Goal: Task Accomplishment & Management: Manage account settings

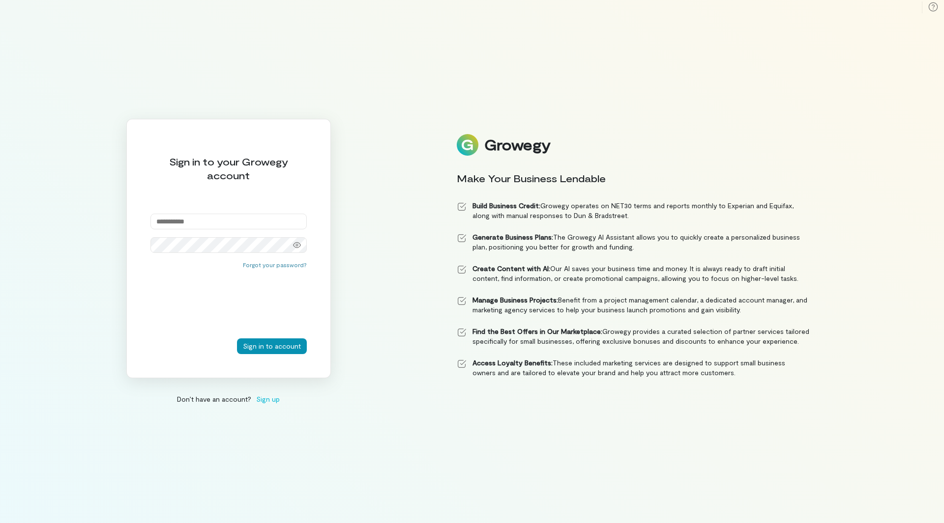
type input "**********"
click at [280, 348] on button "Sign in to account" at bounding box center [272, 347] width 70 height 16
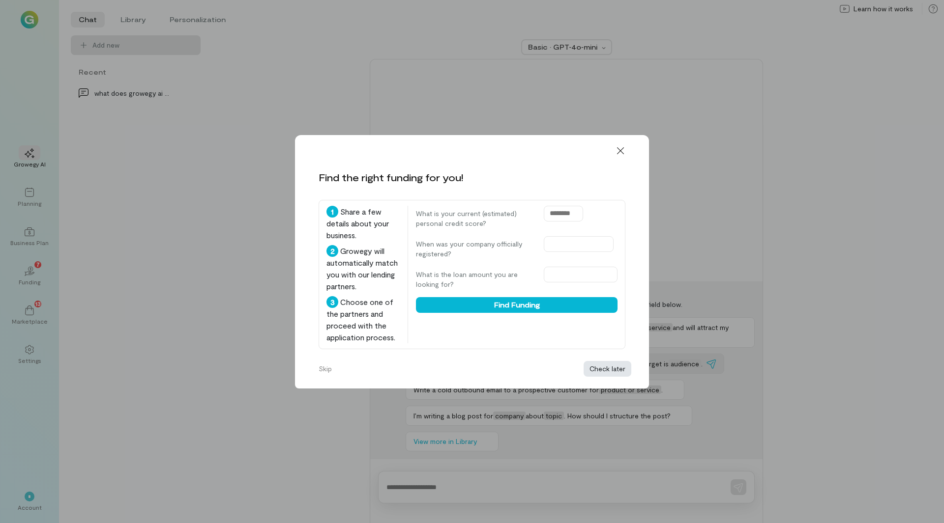
click at [585, 368] on button "Check later" at bounding box center [607, 369] width 48 height 16
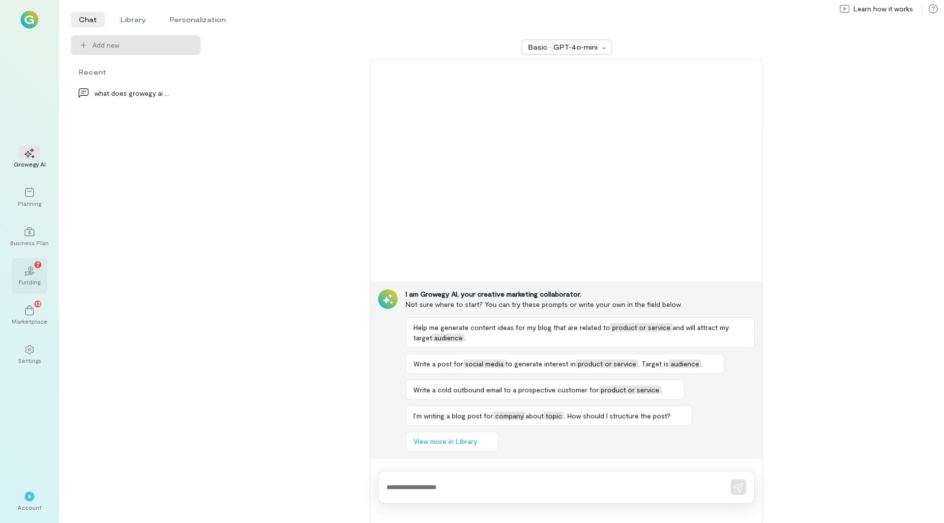
click at [36, 275] on div "02 7" at bounding box center [30, 270] width 22 height 15
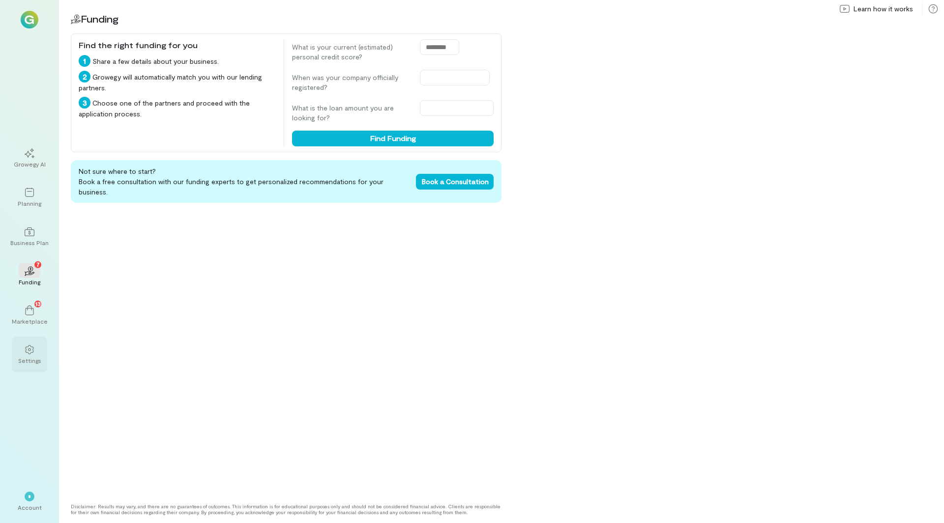
click at [40, 354] on div "Settings" at bounding box center [29, 354] width 35 height 35
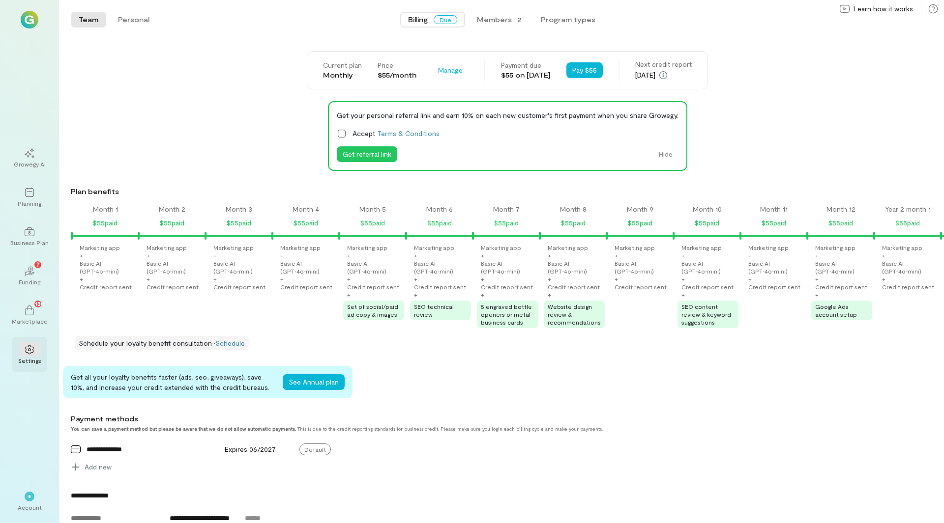
scroll to position [0, 802]
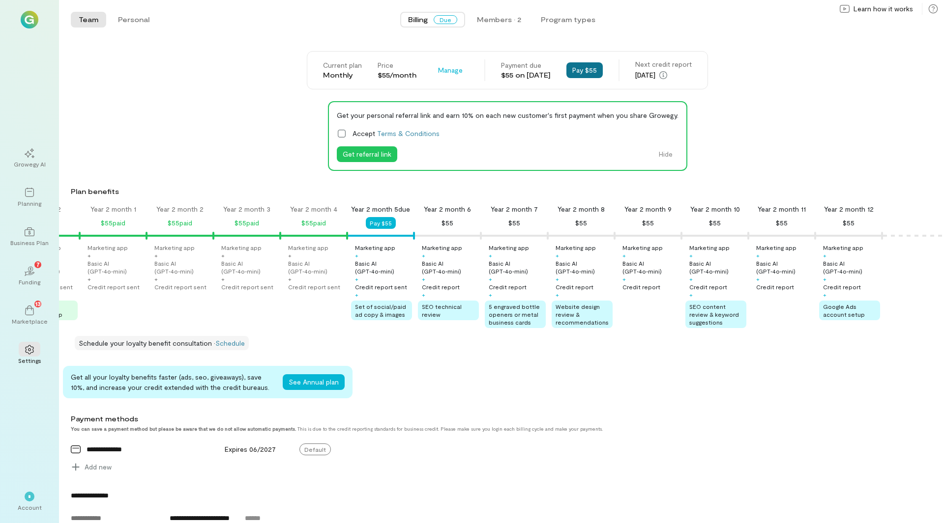
click at [588, 68] on button "Pay $55" at bounding box center [584, 70] width 36 height 16
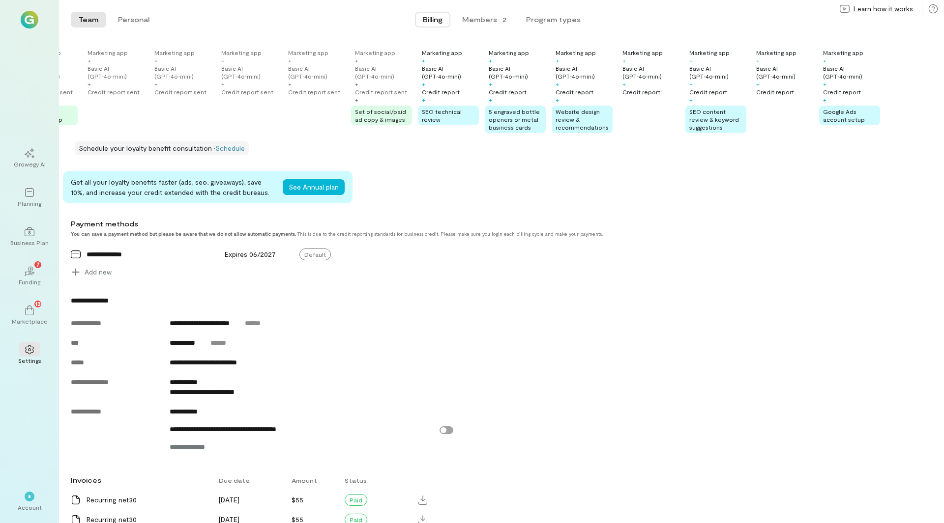
scroll to position [0, 0]
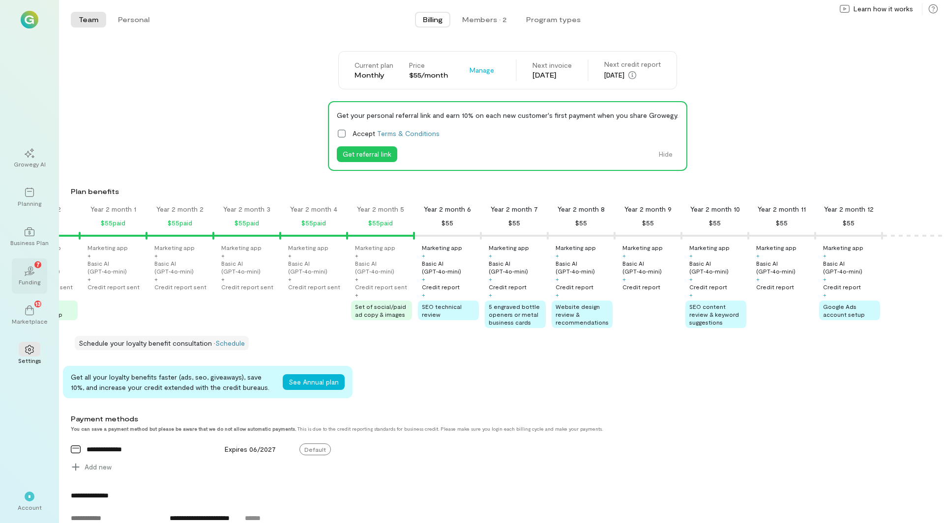
click at [31, 277] on div "02 7" at bounding box center [30, 270] width 22 height 15
